Goal: Obtain resource: Download file/media

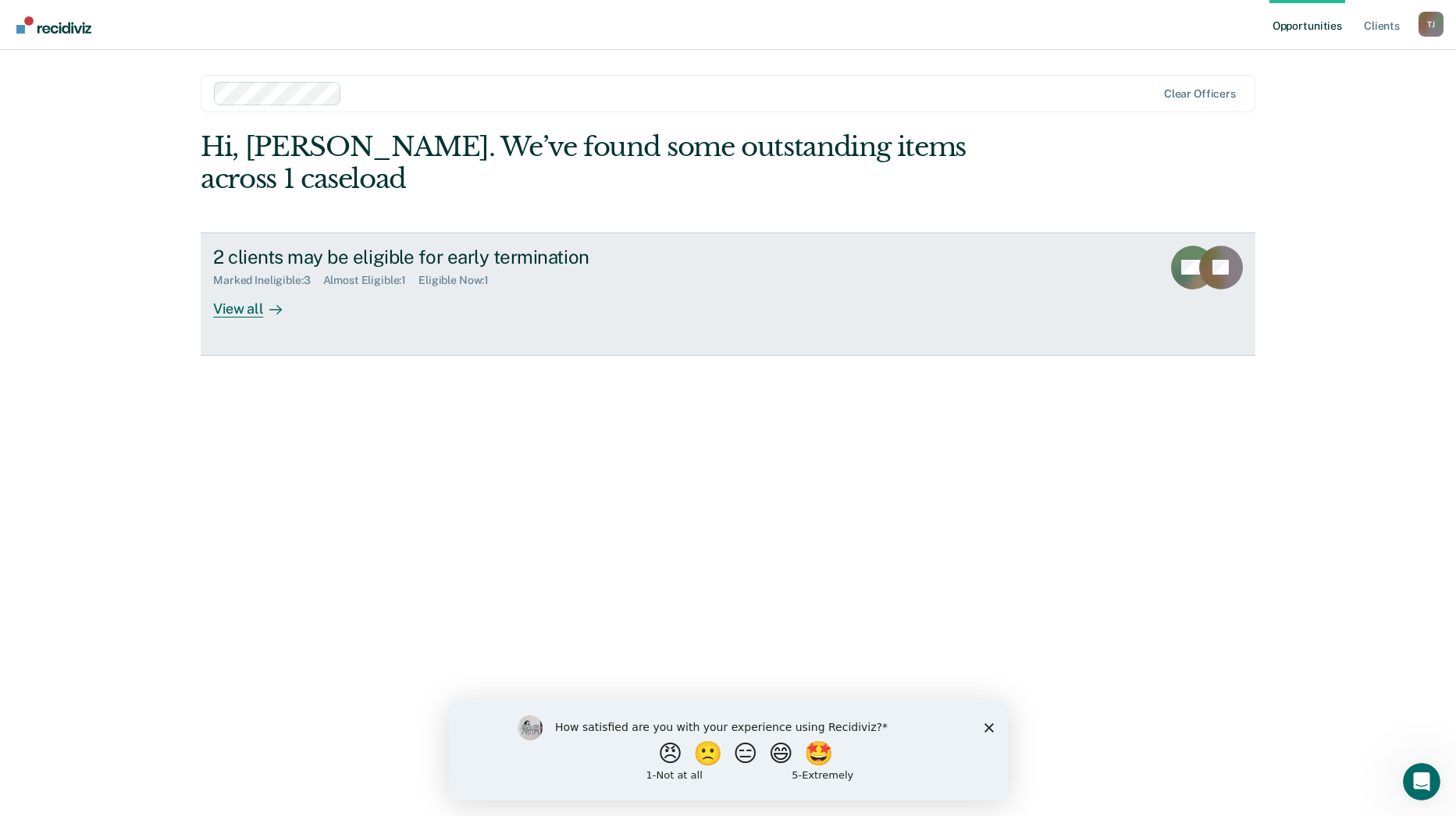
click at [249, 287] on div "View all" at bounding box center [256, 302] width 88 height 30
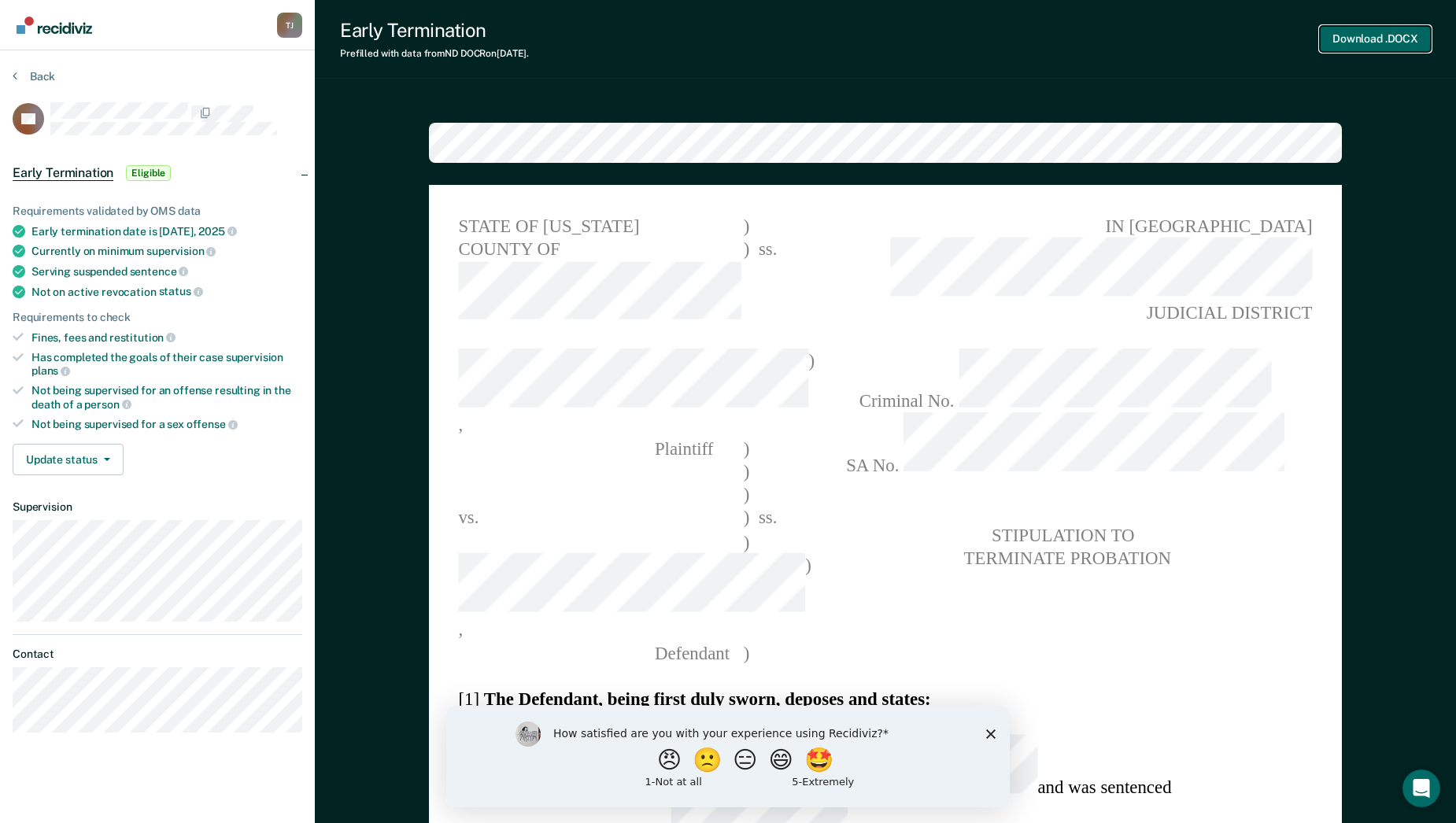
click at [1395, 40] on button "Download .DOCX" at bounding box center [1375, 39] width 111 height 26
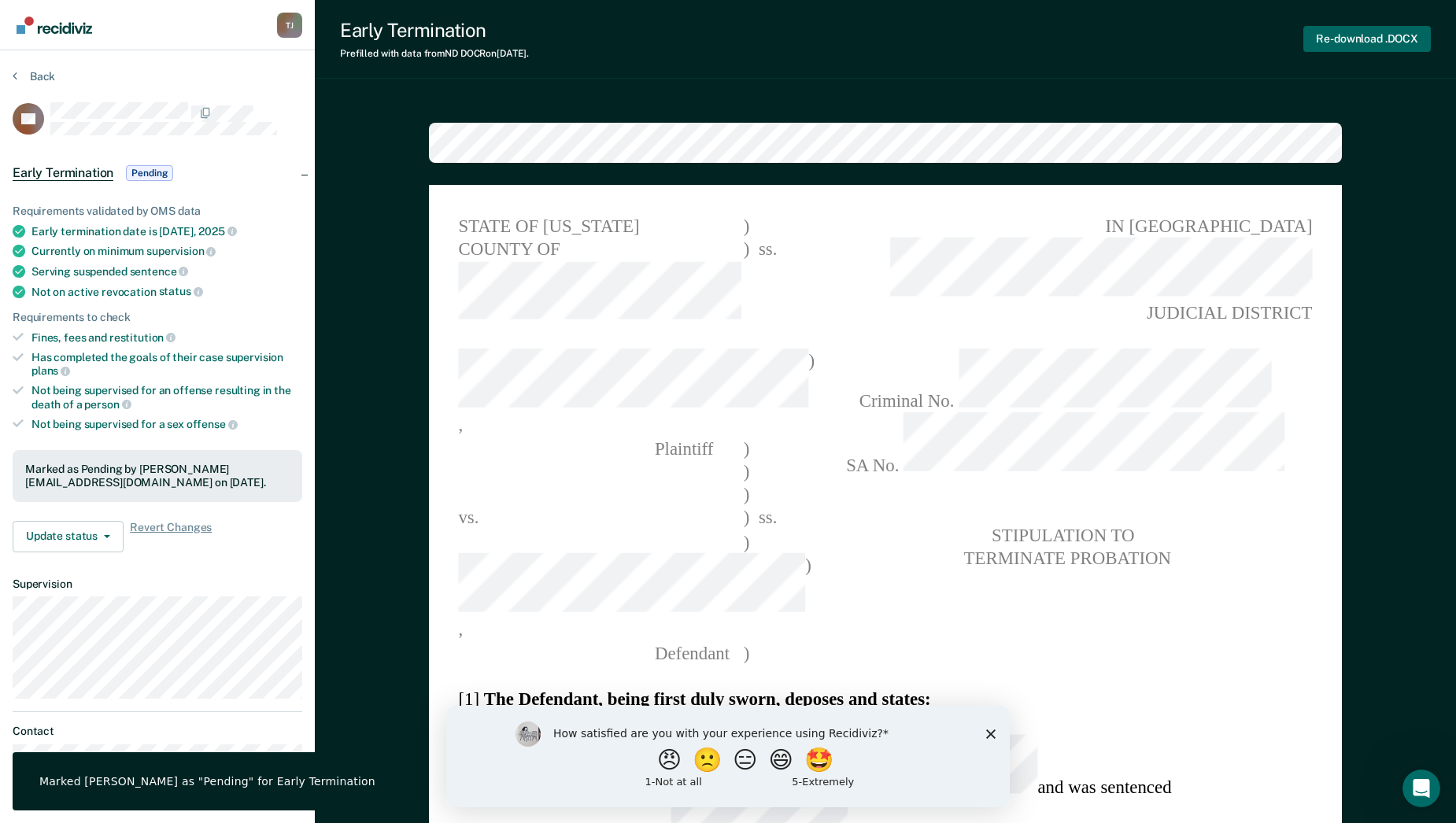
type textarea "x"
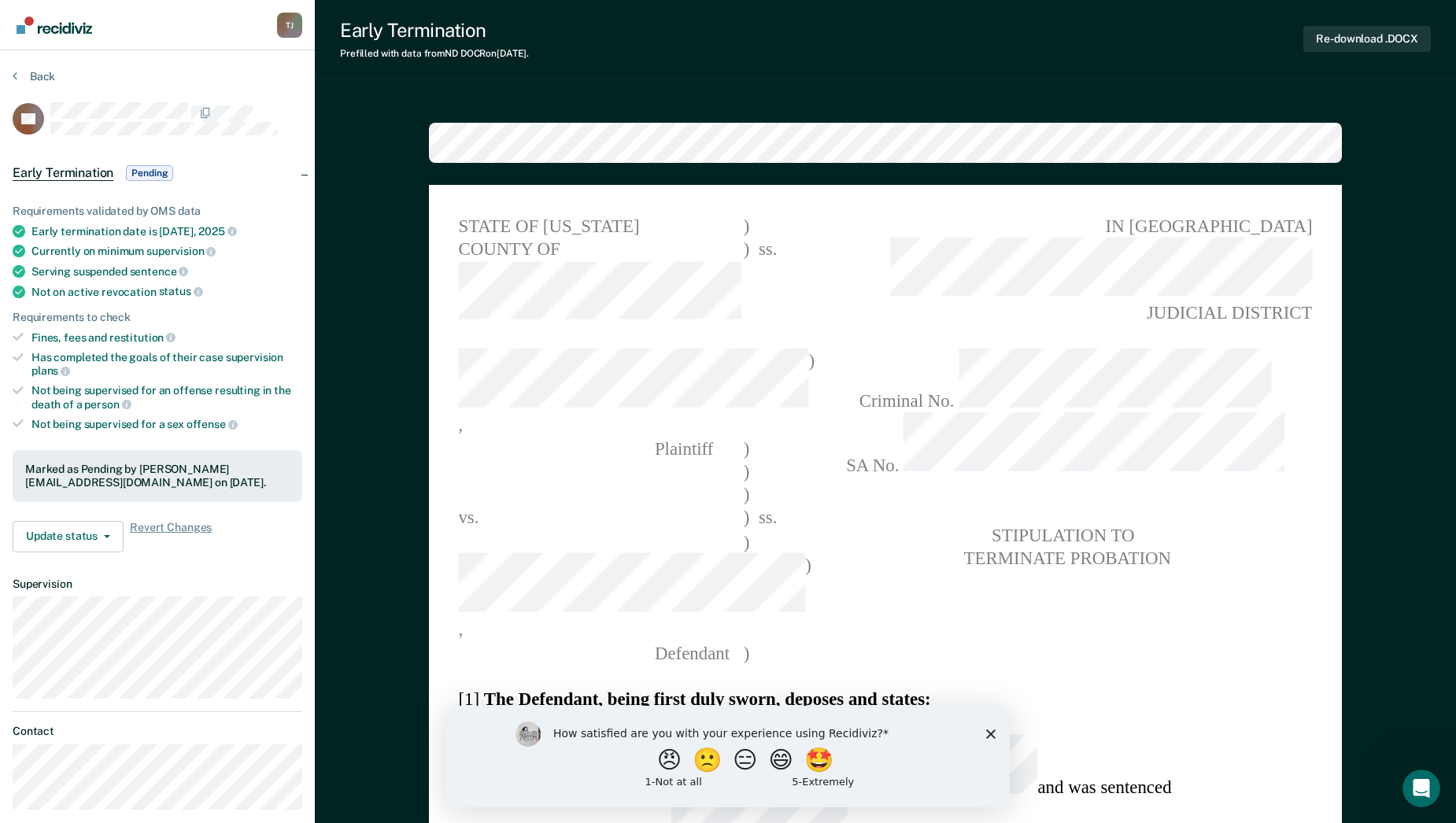
click at [989, 734] on icon "Close survey" at bounding box center [991, 733] width 9 height 9
